Goal: Information Seeking & Learning: Learn about a topic

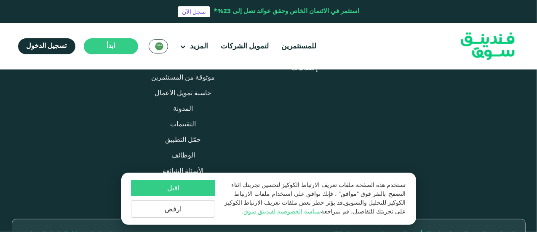
scroll to position [908, 0]
drag, startPoint x: 536, startPoint y: 124, endPoint x: 536, endPoint y: 137, distance: 13.1
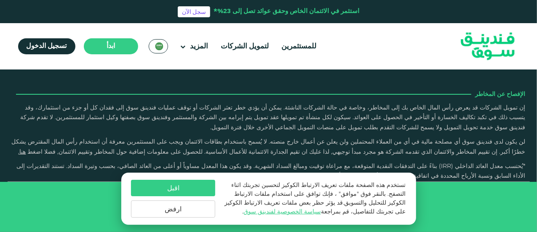
scroll to position [1482, 0]
type tc-range-slider "4"
type tc-range-slider "20000"
type tc-range-slider "10000"
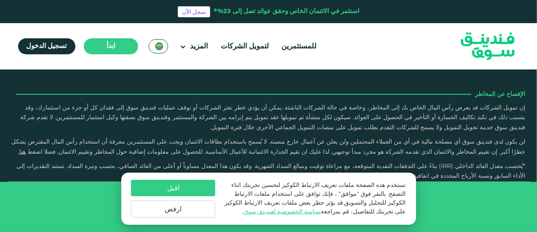
drag, startPoint x: 493, startPoint y: 145, endPoint x: 503, endPoint y: 148, distance: 9.6
type tc-range-slider "5"
drag, startPoint x: 252, startPoint y: 146, endPoint x: 199, endPoint y: 141, distance: 53.2
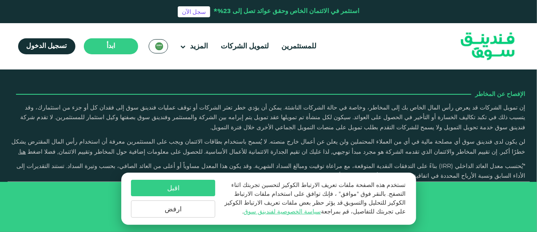
scroll to position [1541, 0]
